Goal: Transaction & Acquisition: Subscribe to service/newsletter

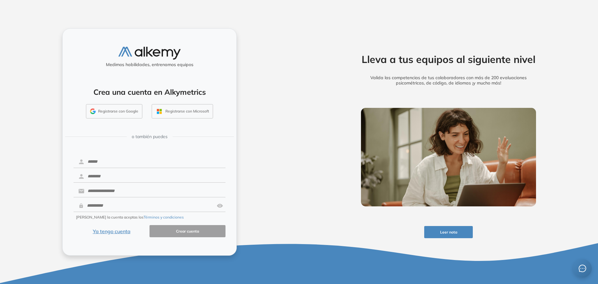
click at [116, 112] on button "Registrarse con Google" at bounding box center [114, 111] width 56 height 14
